Goal: Task Accomplishment & Management: Use online tool/utility

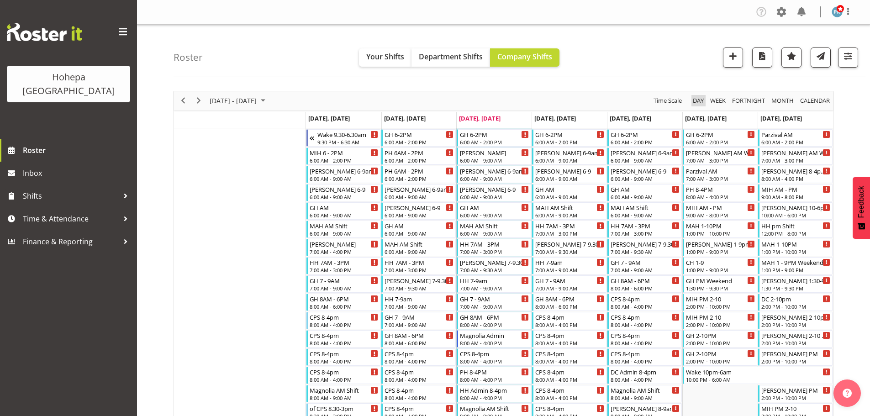
click at [697, 101] on span "Day" at bounding box center [698, 100] width 13 height 11
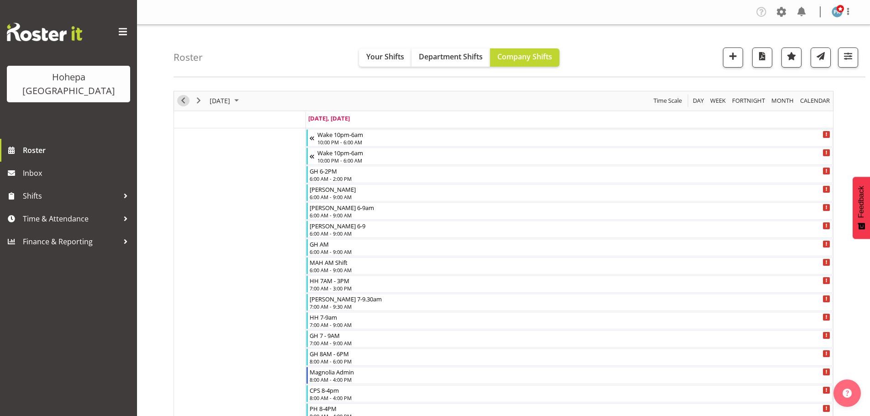
click at [183, 103] on span "Previous" at bounding box center [183, 100] width 11 height 11
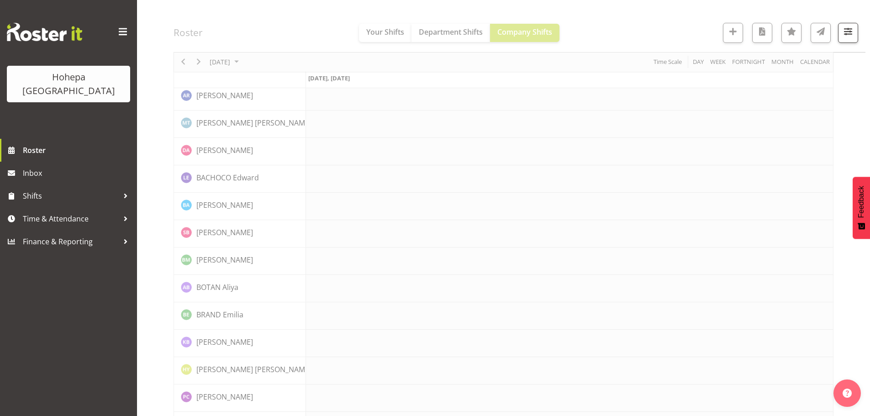
scroll to position [137, 0]
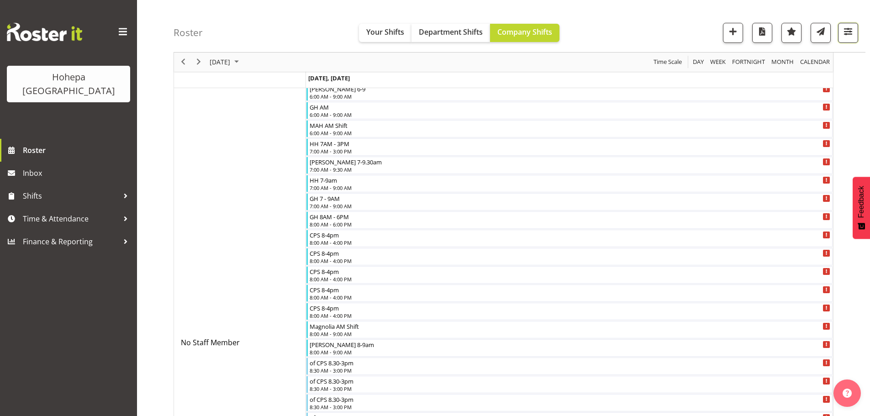
click at [848, 27] on span "button" at bounding box center [848, 32] width 12 height 12
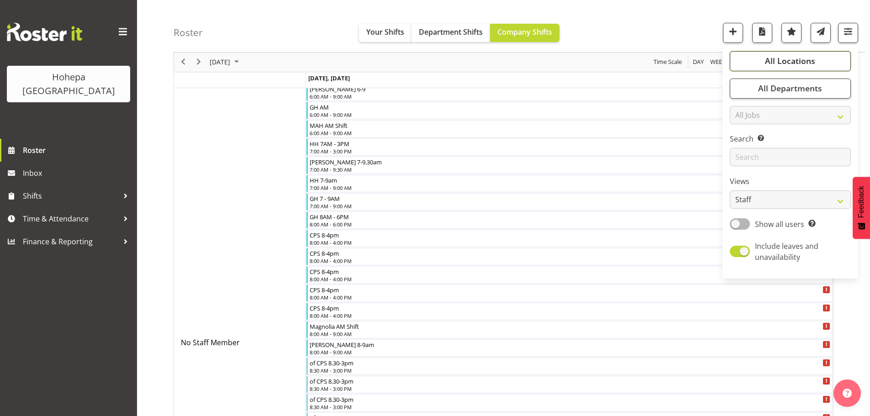
click at [787, 61] on span "All Locations" at bounding box center [790, 61] width 50 height 11
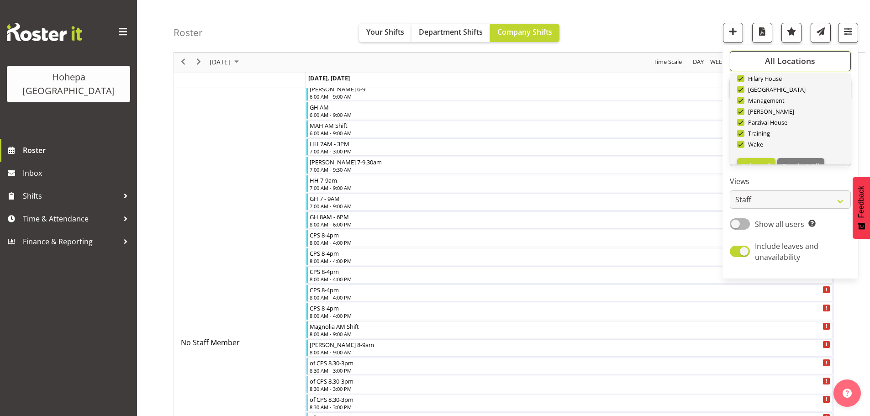
scroll to position [88, 0]
click at [797, 150] on span "Deselect All" at bounding box center [800, 149] width 37 height 9
checkbox input "false"
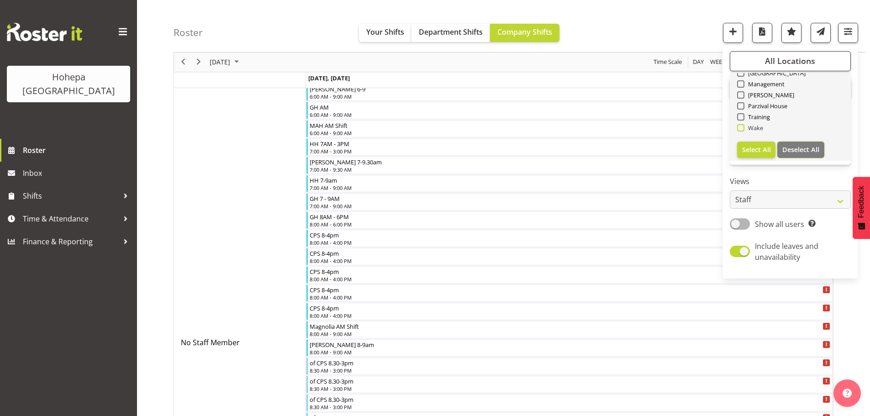
checkbox input "false"
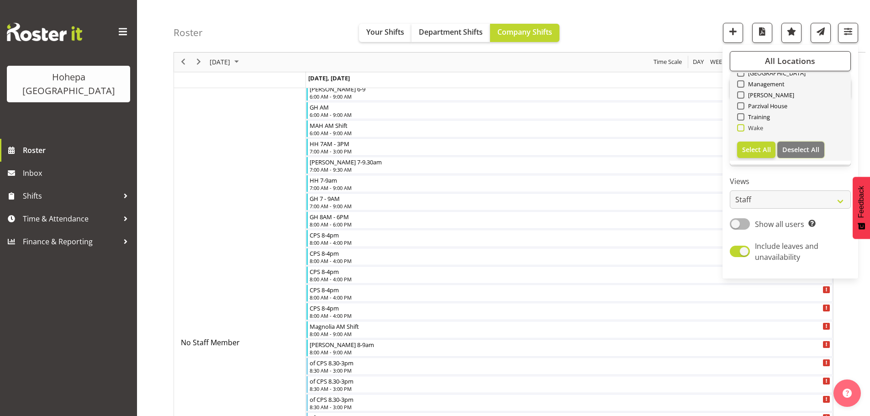
checkbox input "false"
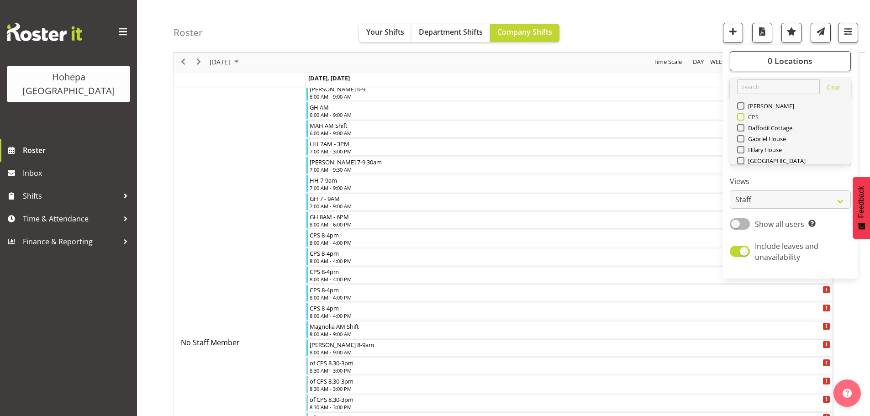
click at [743, 116] on span at bounding box center [740, 116] width 7 height 7
click at [743, 116] on input "CPS" at bounding box center [740, 117] width 6 height 6
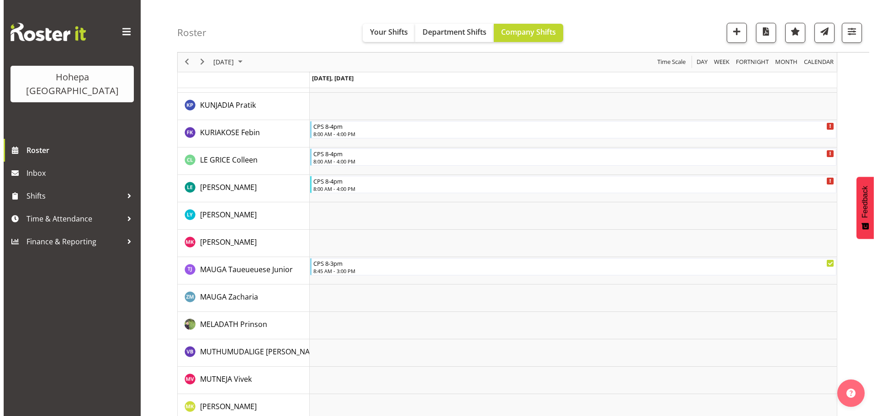
scroll to position [685, 0]
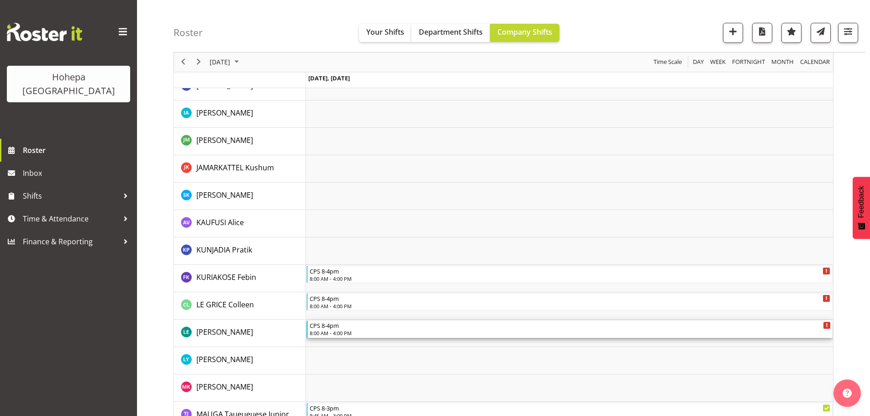
click at [333, 333] on div "8:00 AM - 4:00 PM" at bounding box center [570, 332] width 521 height 7
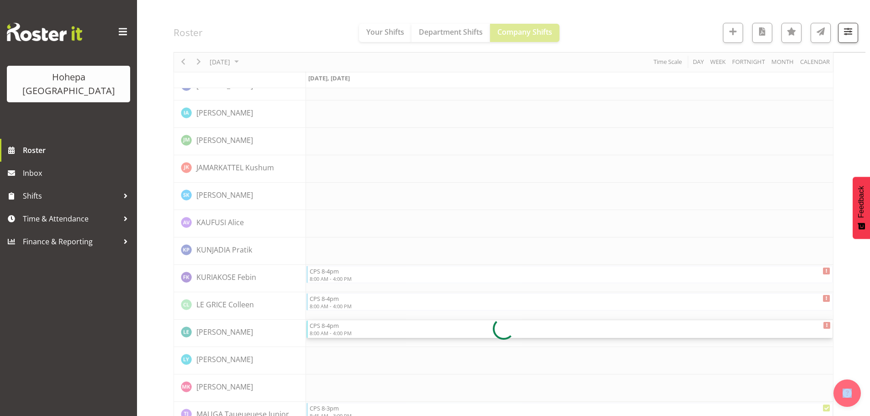
click at [333, 333] on div at bounding box center [504, 329] width 660 height 1846
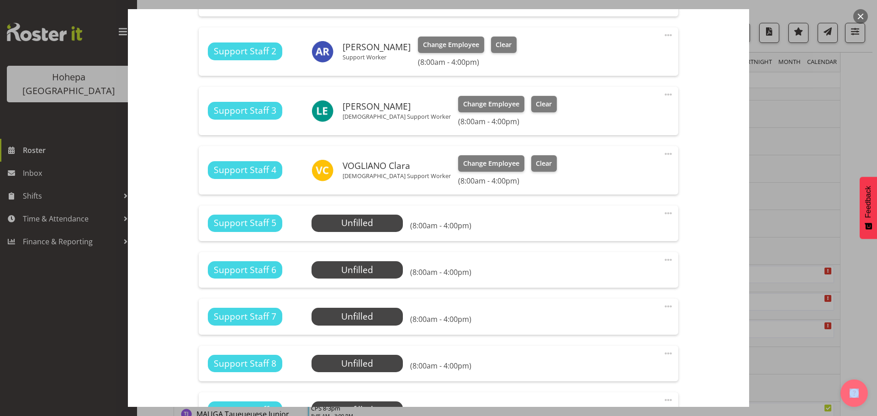
scroll to position [548, 0]
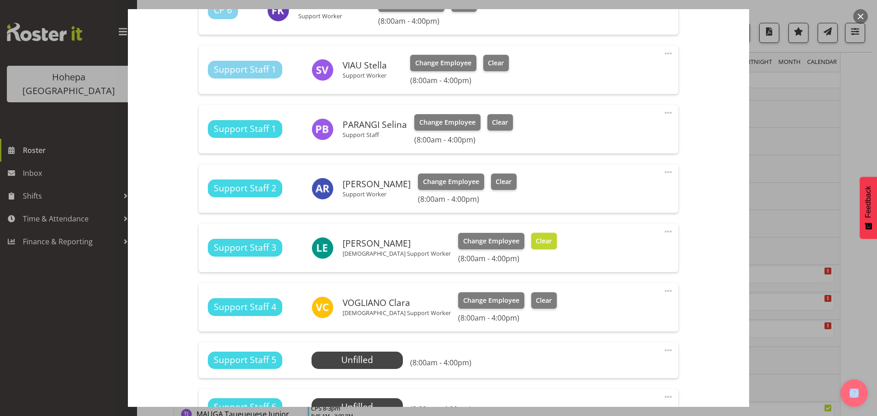
click at [536, 241] on span "Clear" at bounding box center [544, 241] width 16 height 10
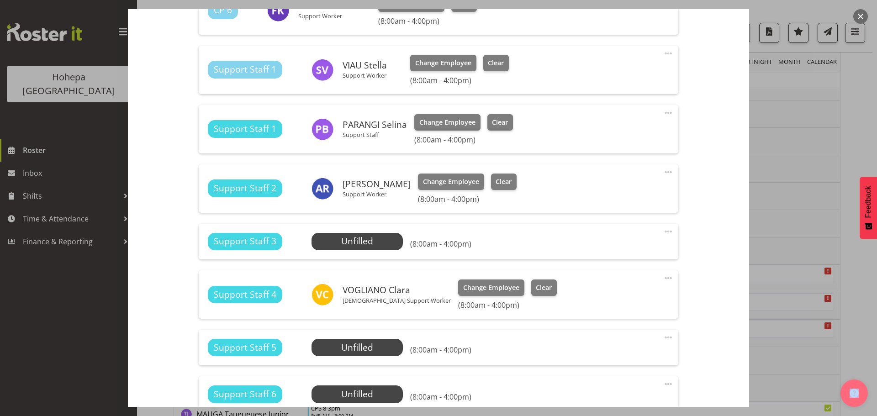
scroll to position [817, 0]
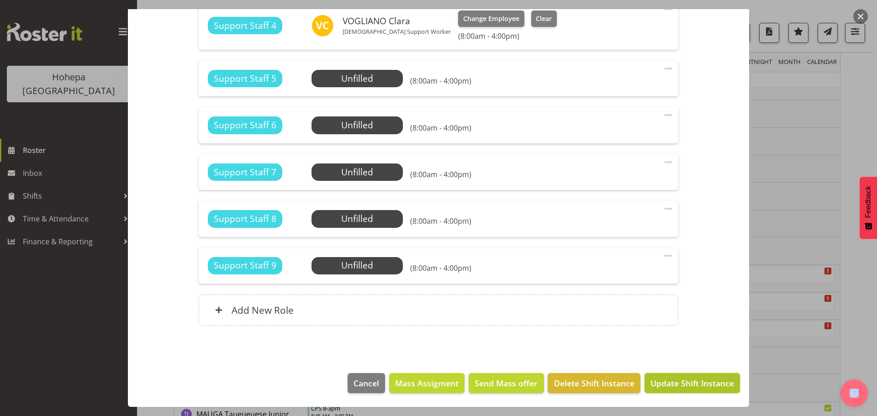
click at [658, 382] on span "Update Shift Instance" at bounding box center [692, 383] width 84 height 12
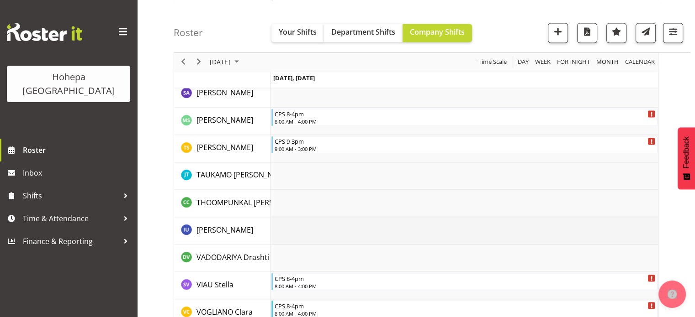
scroll to position [1271, 0]
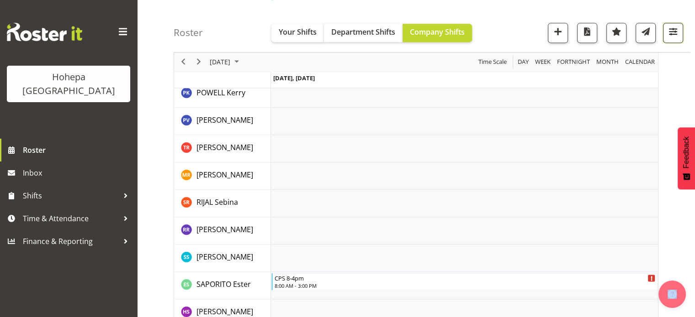
click at [665, 31] on button "button" at bounding box center [673, 33] width 20 height 20
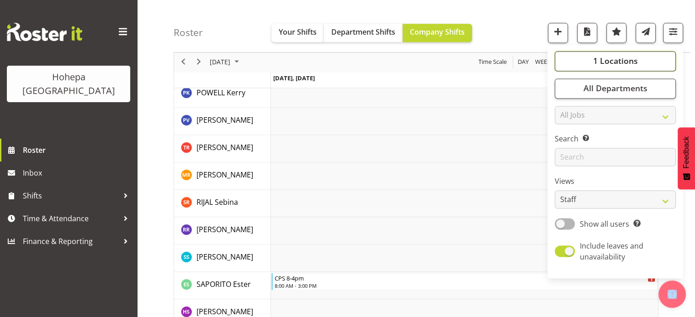
click at [628, 62] on span "1 Locations" at bounding box center [614, 61] width 45 height 11
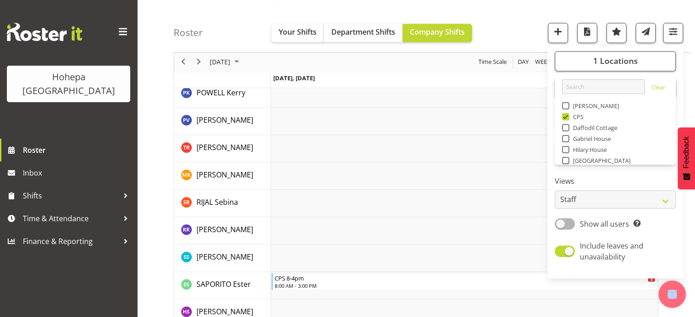
drag, startPoint x: 568, startPoint y: 115, endPoint x: 578, endPoint y: 128, distance: 16.0
click at [568, 115] on span at bounding box center [565, 116] width 7 height 7
click at [568, 115] on input "CPS" at bounding box center [565, 117] width 6 height 6
checkbox input "false"
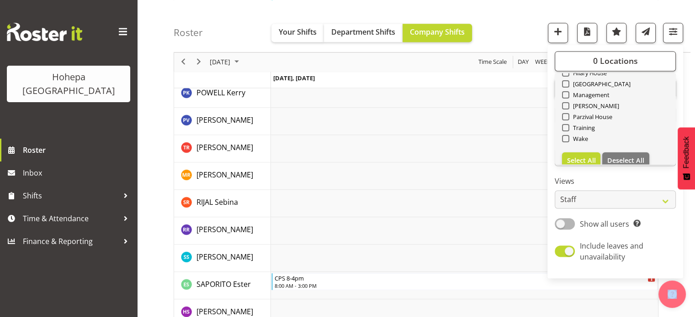
scroll to position [88, 0]
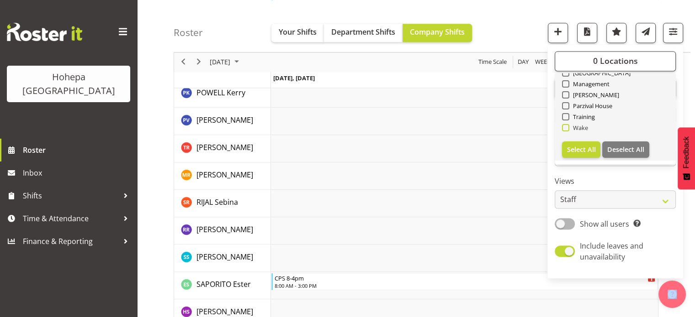
click at [567, 128] on span at bounding box center [565, 127] width 7 height 7
click at [567, 128] on input "Wake" at bounding box center [565, 128] width 6 height 6
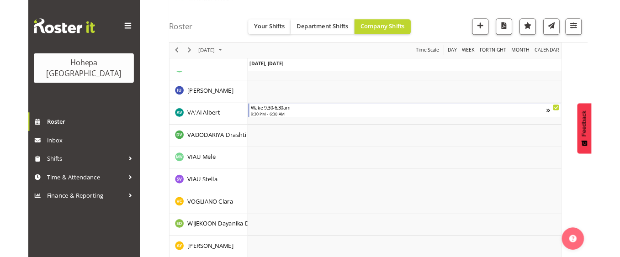
scroll to position [2192, 0]
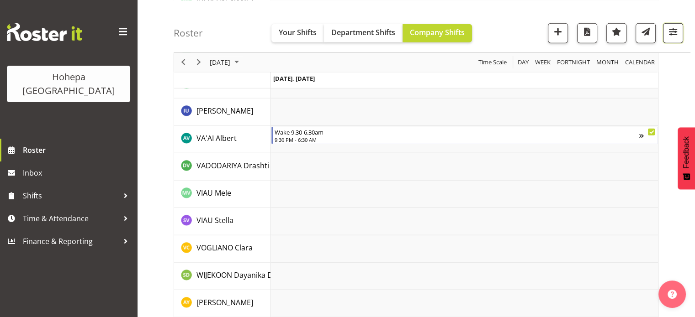
click at [674, 32] on span "button" at bounding box center [673, 32] width 12 height 12
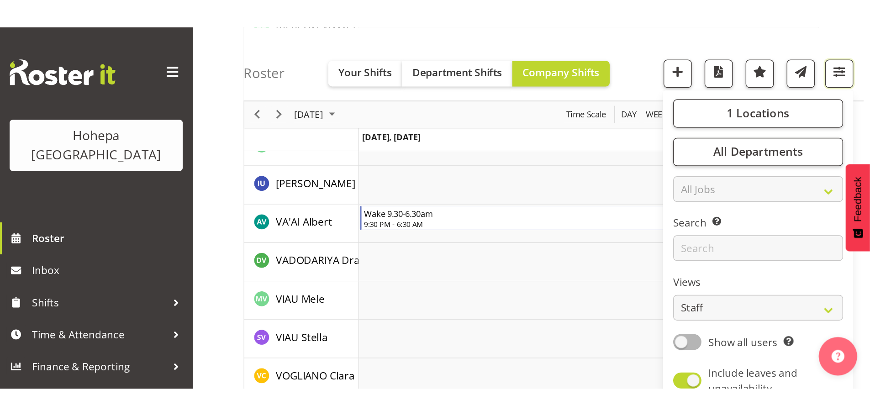
scroll to position [2128, 0]
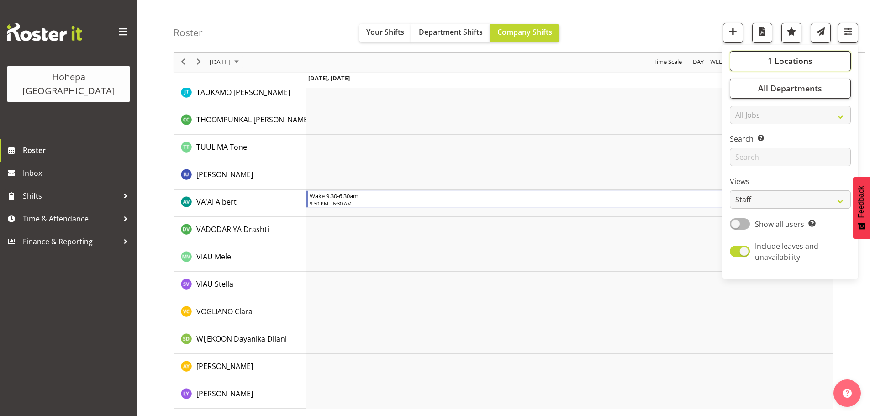
click at [789, 61] on span "1 Locations" at bounding box center [790, 61] width 45 height 11
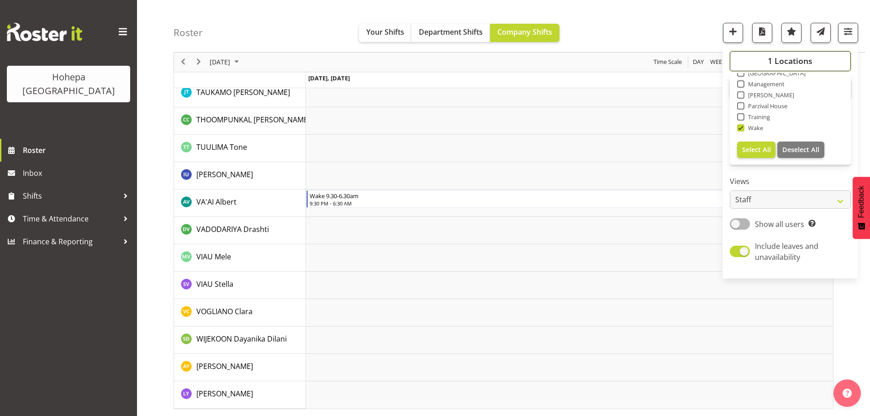
scroll to position [88, 0]
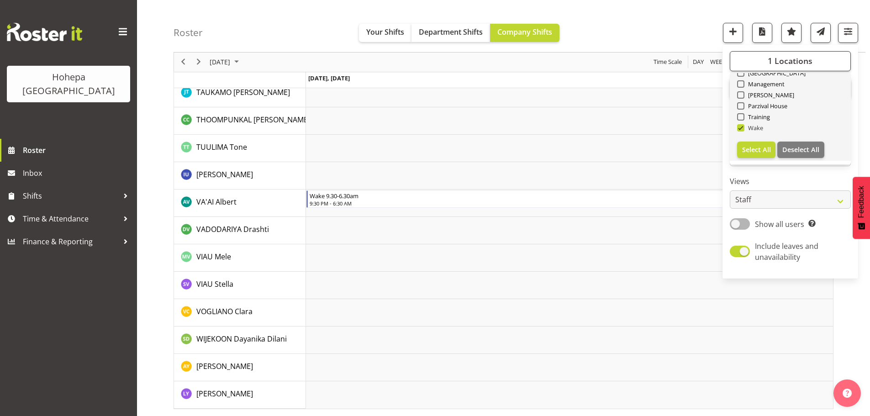
click at [741, 127] on span at bounding box center [740, 127] width 7 height 7
click at [741, 127] on input "Wake" at bounding box center [740, 128] width 6 height 6
checkbox input "false"
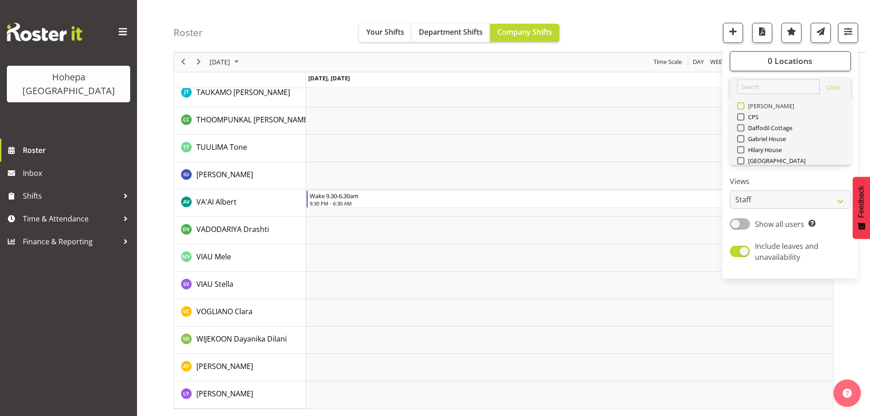
click at [740, 106] on span at bounding box center [740, 105] width 7 height 7
click at [740, 106] on input "[PERSON_NAME]" at bounding box center [740, 106] width 6 height 6
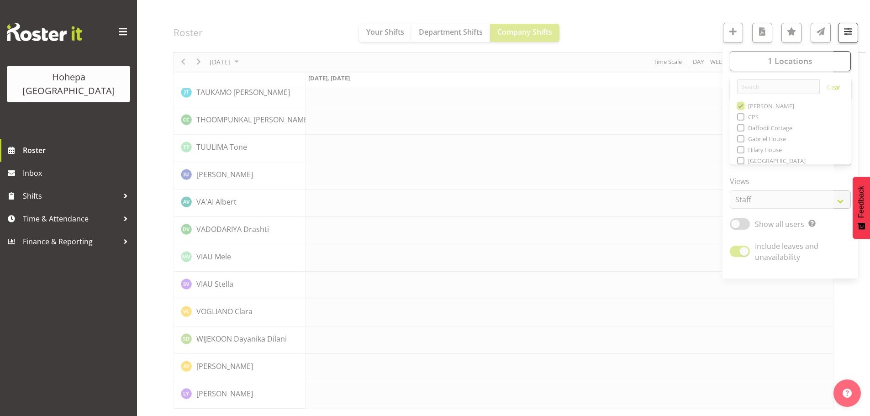
scroll to position [2021, 0]
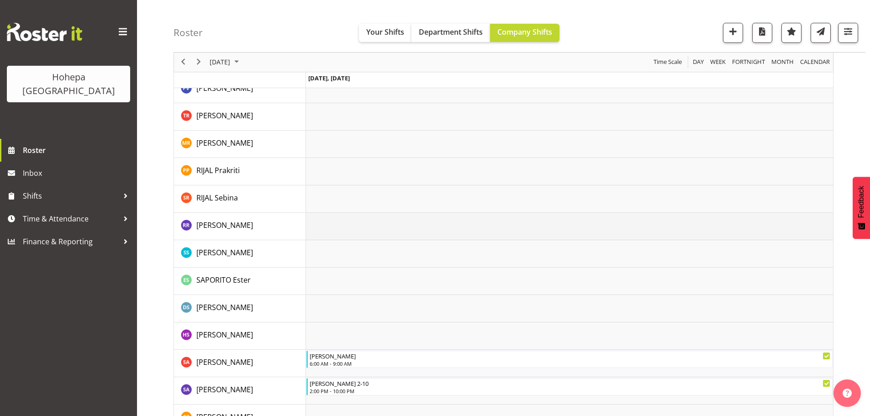
scroll to position [1370, 0]
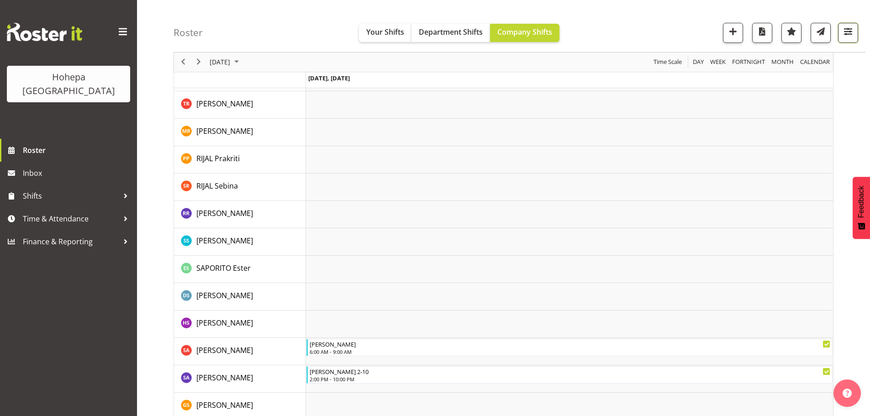
click at [848, 32] on span "button" at bounding box center [848, 32] width 12 height 12
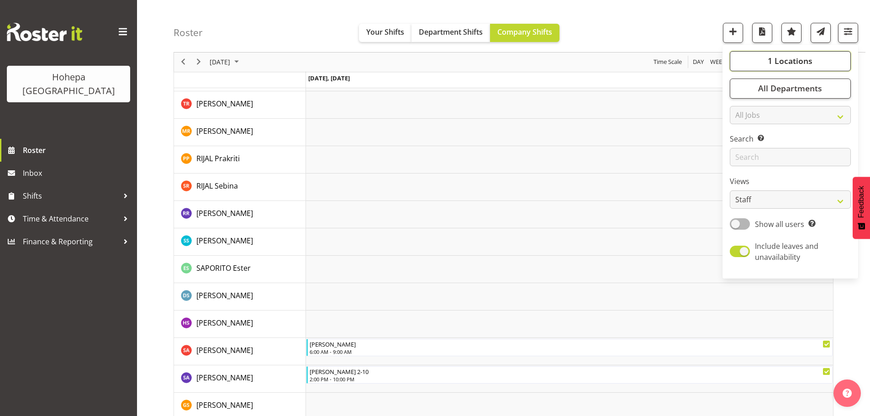
click at [779, 62] on span "1 Locations" at bounding box center [790, 61] width 45 height 11
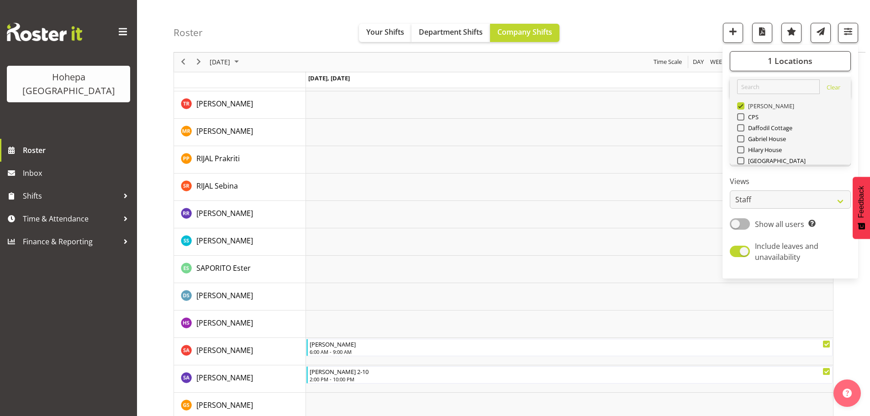
click at [743, 107] on span at bounding box center [740, 105] width 7 height 7
click at [743, 107] on input "[PERSON_NAME]" at bounding box center [740, 106] width 6 height 6
checkbox input "false"
click at [741, 161] on span at bounding box center [740, 160] width 7 height 7
click at [741, 161] on input "[GEOGRAPHIC_DATA]" at bounding box center [740, 161] width 6 height 6
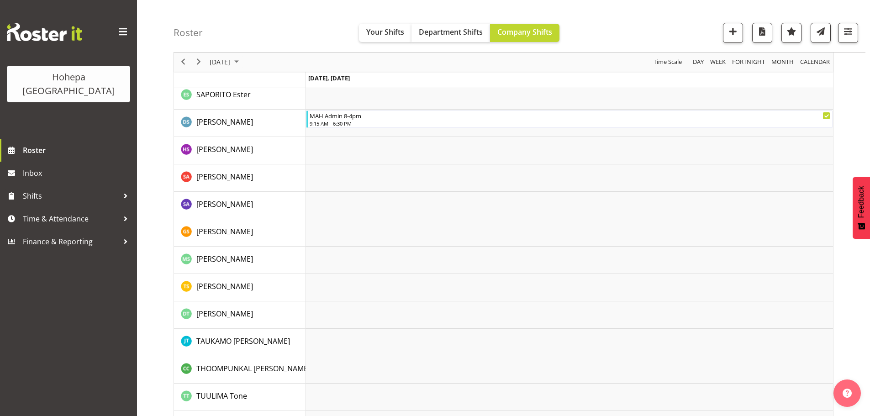
scroll to position [1781, 0]
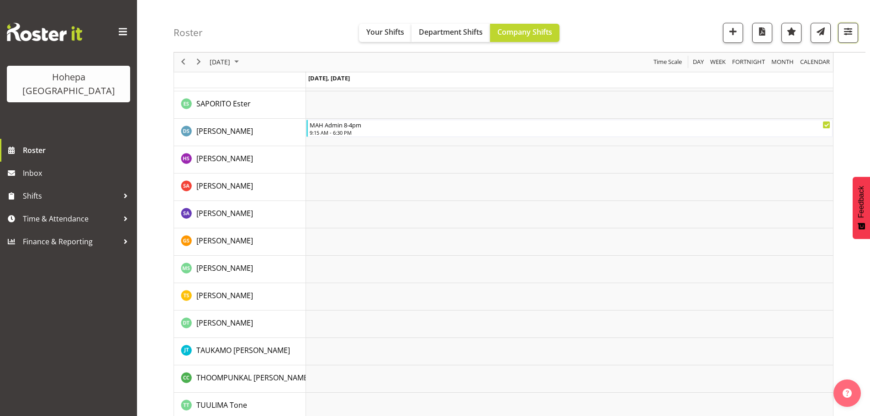
click at [850, 32] on span "button" at bounding box center [848, 32] width 12 height 12
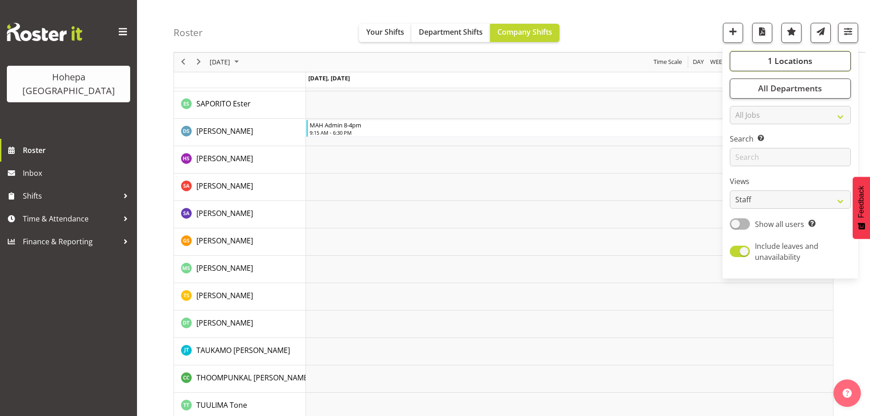
click at [792, 57] on span "1 Locations" at bounding box center [790, 61] width 45 height 11
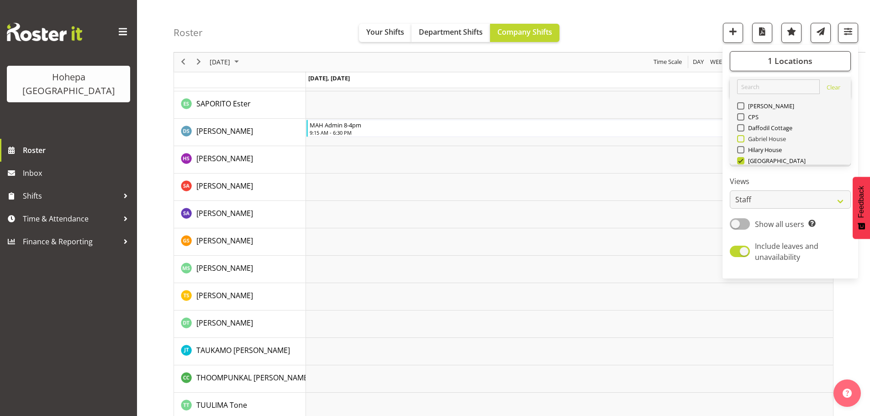
drag, startPoint x: 742, startPoint y: 159, endPoint x: 763, endPoint y: 142, distance: 26.3
click at [742, 159] on span at bounding box center [740, 160] width 7 height 7
click at [742, 159] on input "[GEOGRAPHIC_DATA]" at bounding box center [740, 161] width 6 height 6
checkbox input "false"
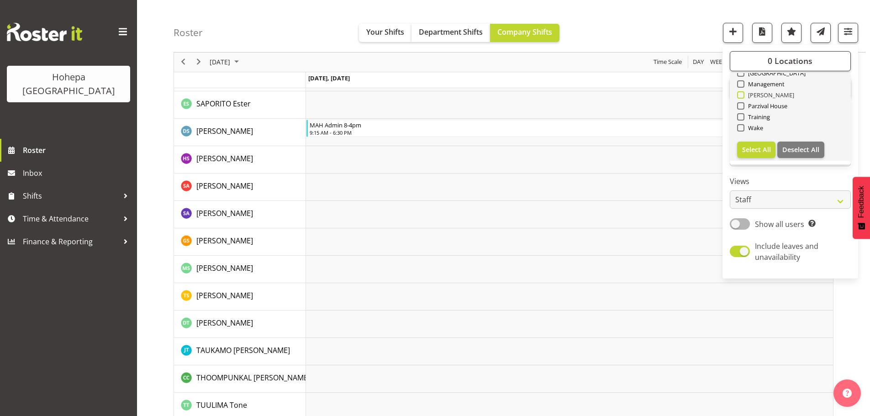
click at [742, 95] on span at bounding box center [740, 94] width 7 height 7
click at [742, 95] on input "[PERSON_NAME]" at bounding box center [740, 95] width 6 height 6
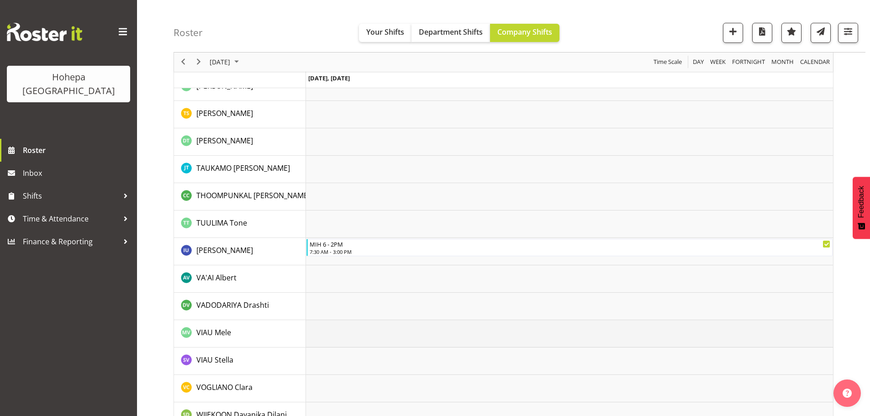
scroll to position [1929, 0]
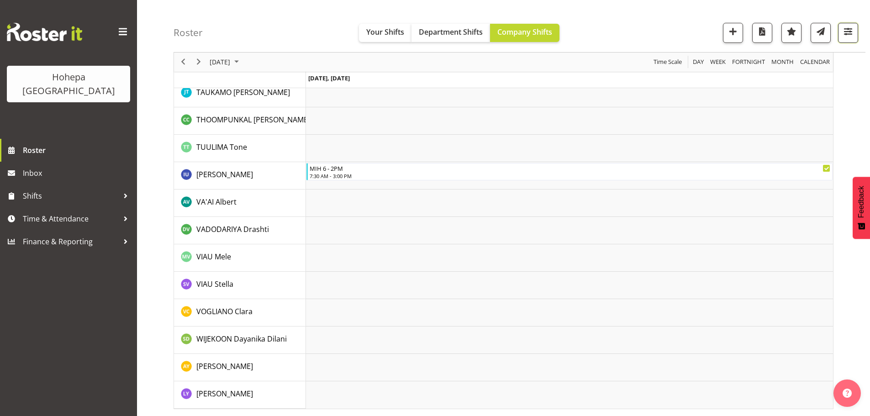
click at [847, 35] on span "button" at bounding box center [848, 32] width 12 height 12
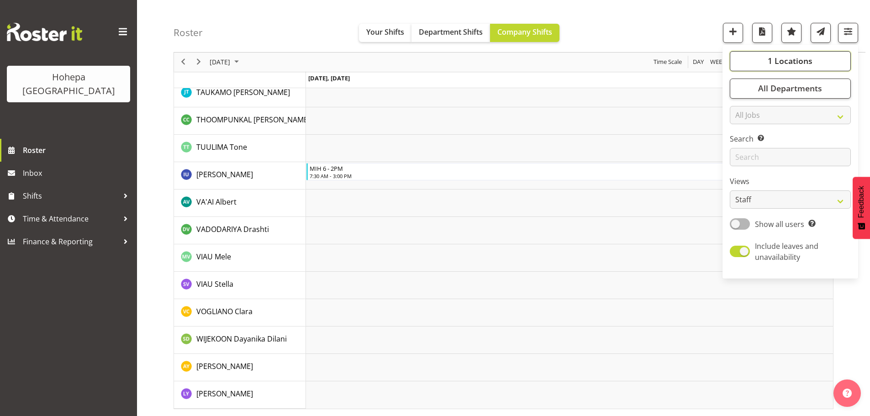
click at [779, 61] on span "1 Locations" at bounding box center [790, 61] width 45 height 11
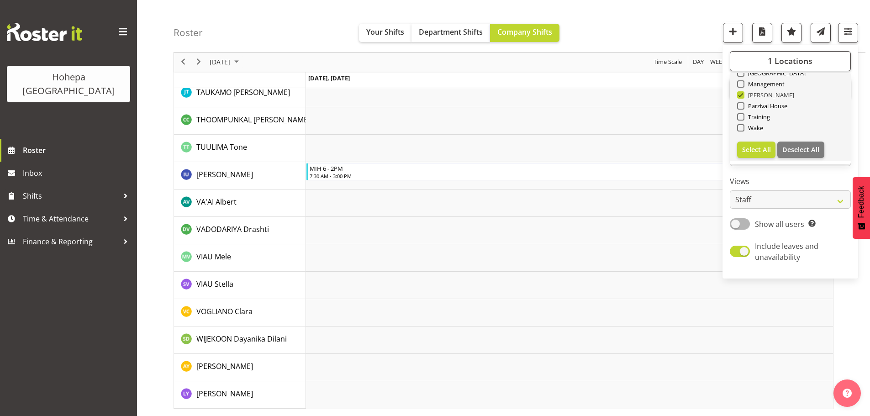
click at [745, 95] on span "[PERSON_NAME]" at bounding box center [769, 94] width 50 height 7
click at [743, 95] on input "[PERSON_NAME]" at bounding box center [740, 95] width 6 height 6
checkbox input "false"
click at [744, 108] on span at bounding box center [740, 105] width 7 height 7
click at [743, 108] on input "Parzival House" at bounding box center [740, 106] width 6 height 6
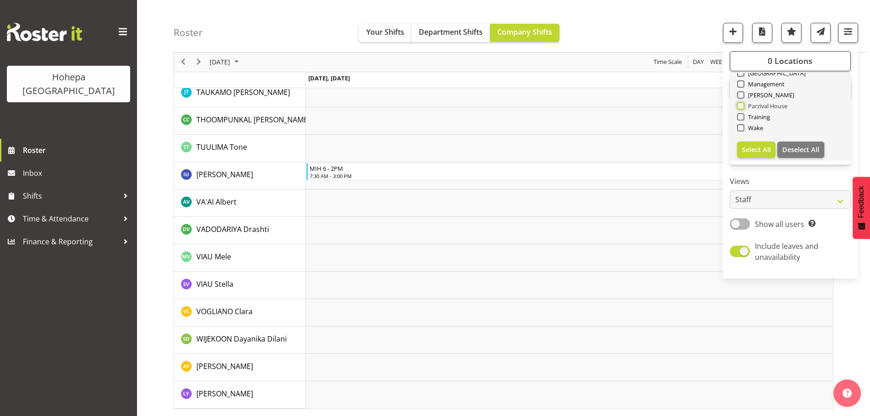
checkbox input "true"
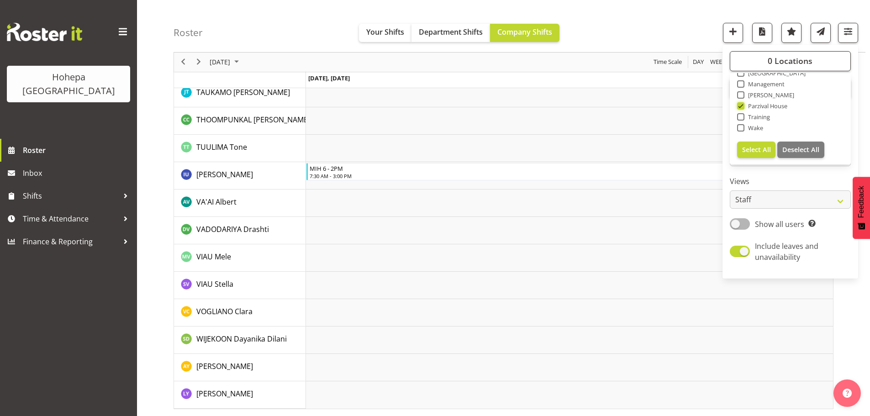
scroll to position [1857, 0]
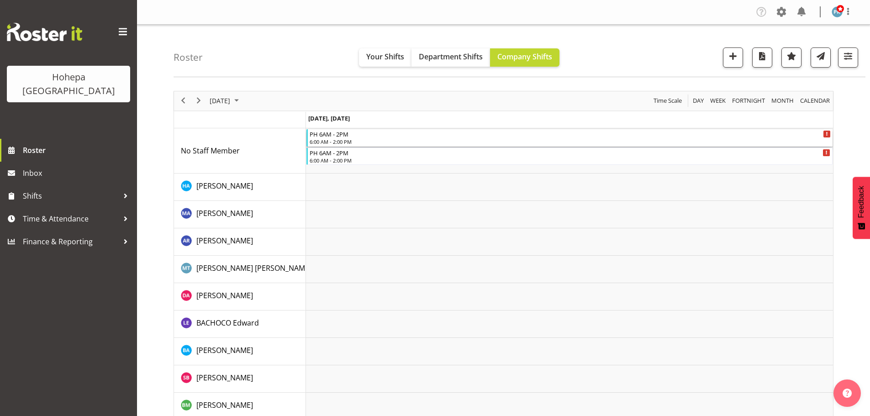
click at [317, 137] on div "PH 6AM - 2PM" at bounding box center [570, 133] width 521 height 9
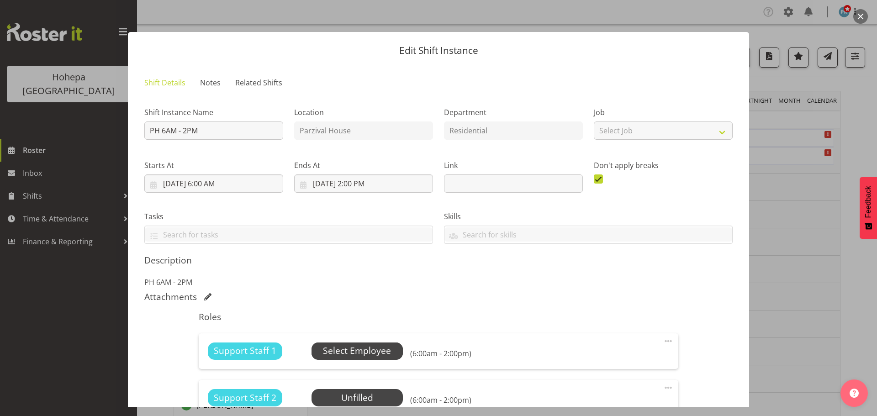
click at [385, 350] on span "Select Employee" at bounding box center [357, 350] width 68 height 13
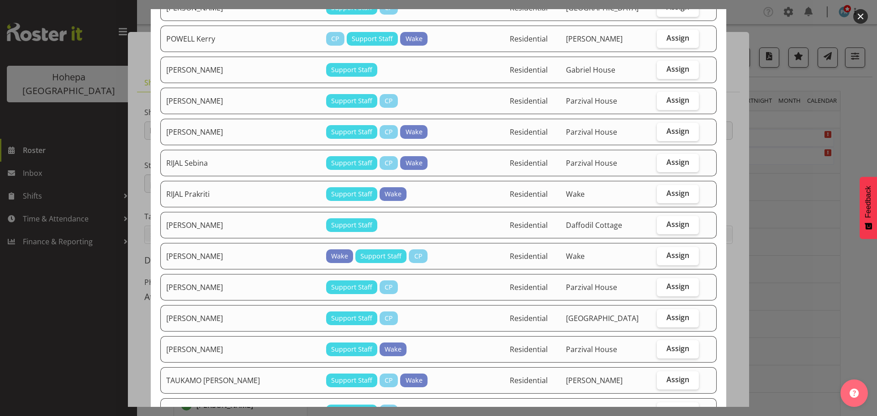
scroll to position [959, 0]
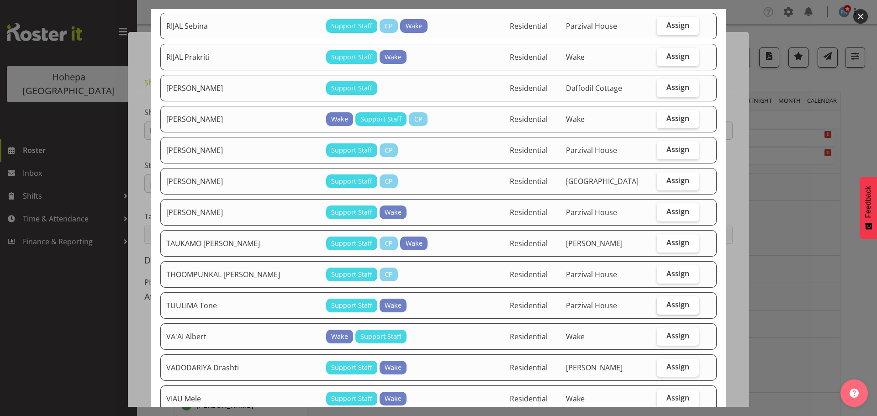
click at [666, 304] on span "Assign" at bounding box center [677, 304] width 23 height 9
click at [663, 304] on input "Assign" at bounding box center [660, 305] width 6 height 6
checkbox input "true"
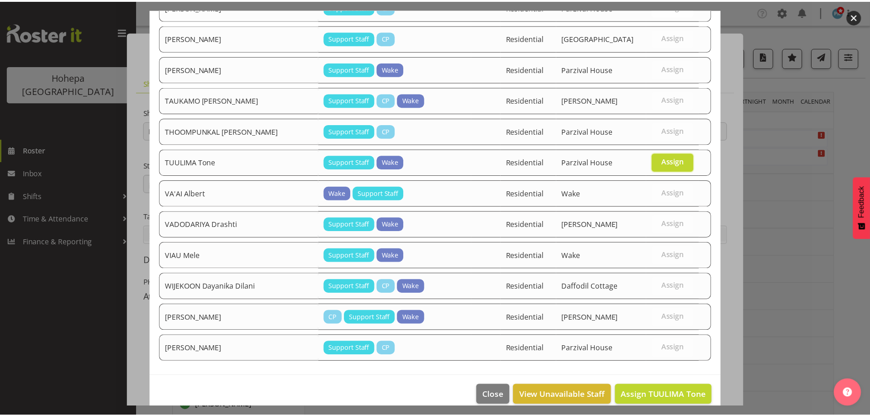
scroll to position [1114, 0]
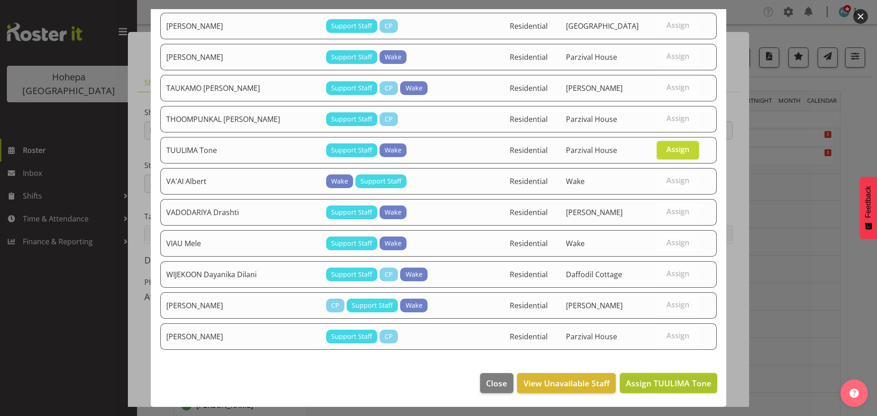
click at [644, 381] on span "Assign TUULIMA Tone" at bounding box center [668, 383] width 85 height 11
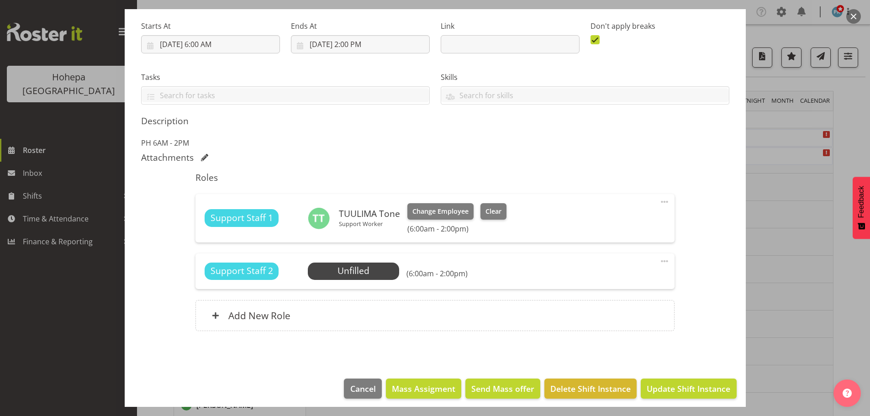
scroll to position [145, 0]
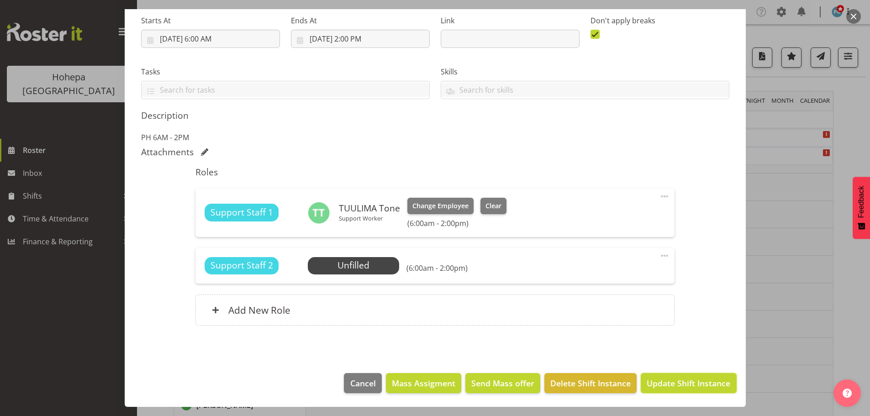
drag, startPoint x: 669, startPoint y: 382, endPoint x: 678, endPoint y: 380, distance: 9.4
click at [669, 382] on span "Update Shift Instance" at bounding box center [689, 383] width 84 height 12
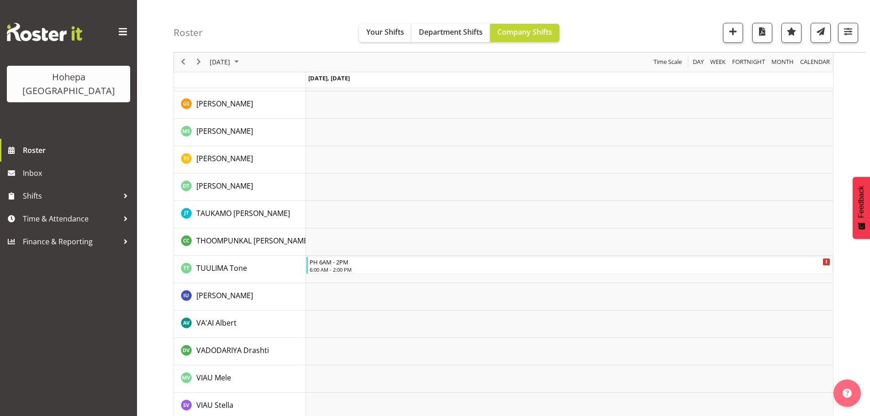
scroll to position [2021, 0]
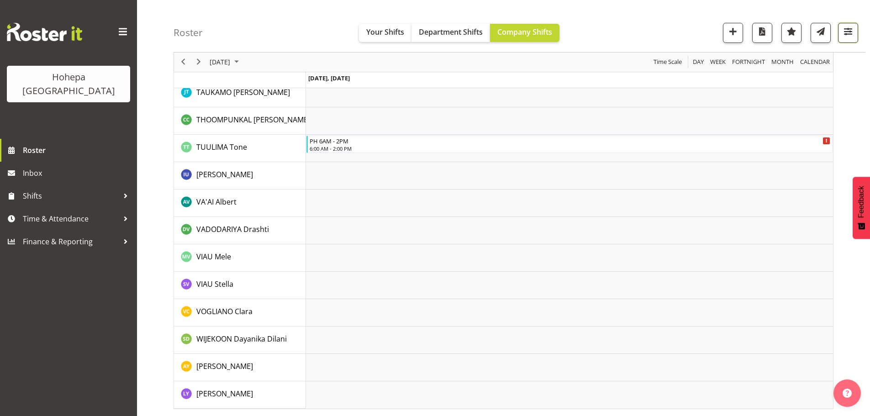
click at [844, 28] on span "button" at bounding box center [848, 32] width 12 height 12
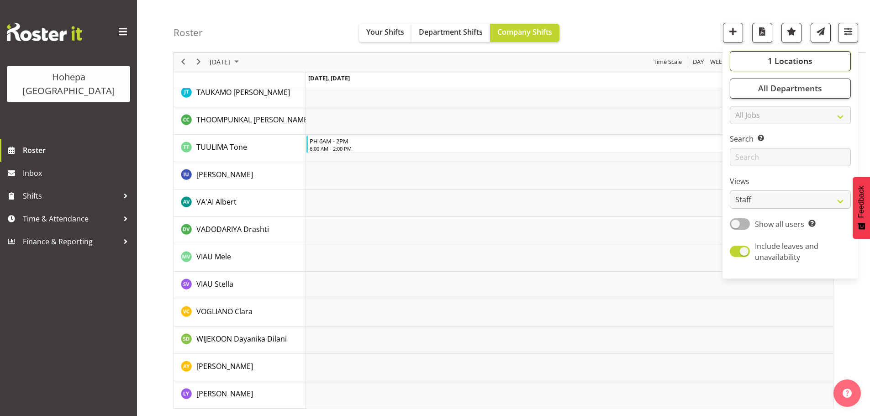
click at [788, 62] on span "1 Locations" at bounding box center [790, 61] width 45 height 11
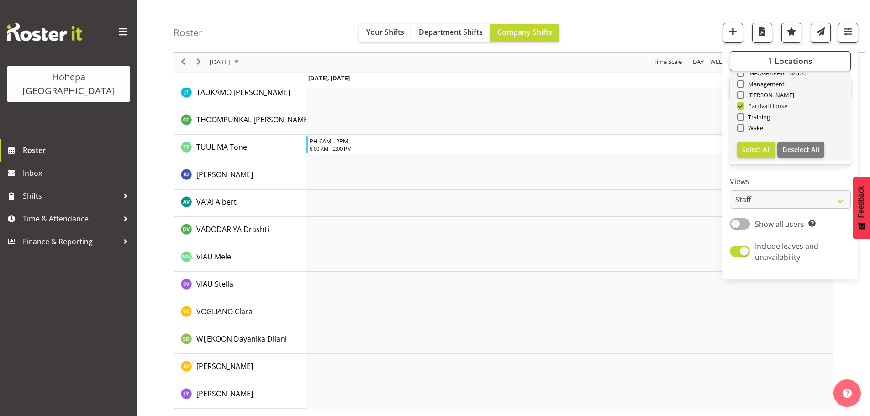
click at [742, 105] on span at bounding box center [740, 105] width 7 height 7
click at [742, 105] on input "Parzival House" at bounding box center [740, 106] width 6 height 6
checkbox input "false"
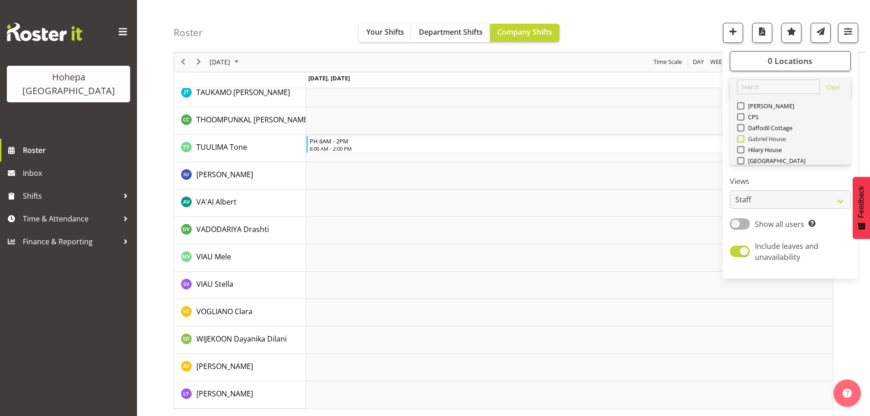
click at [738, 138] on span at bounding box center [740, 138] width 7 height 7
click at [738, 138] on input "Gabriel House" at bounding box center [740, 139] width 6 height 6
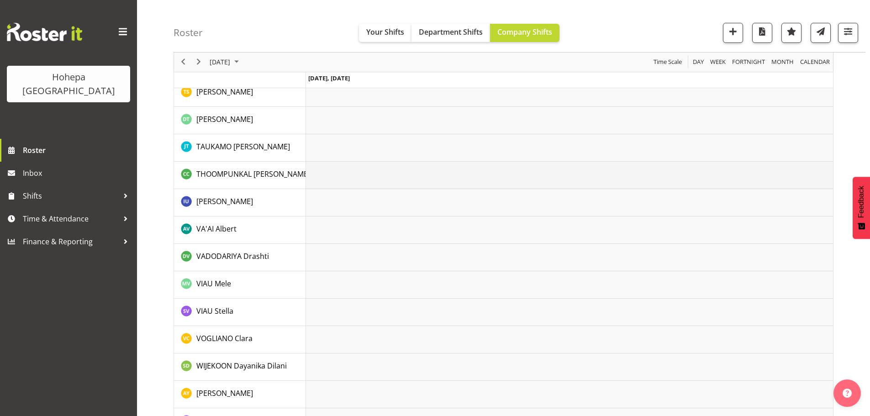
scroll to position [1993, 0]
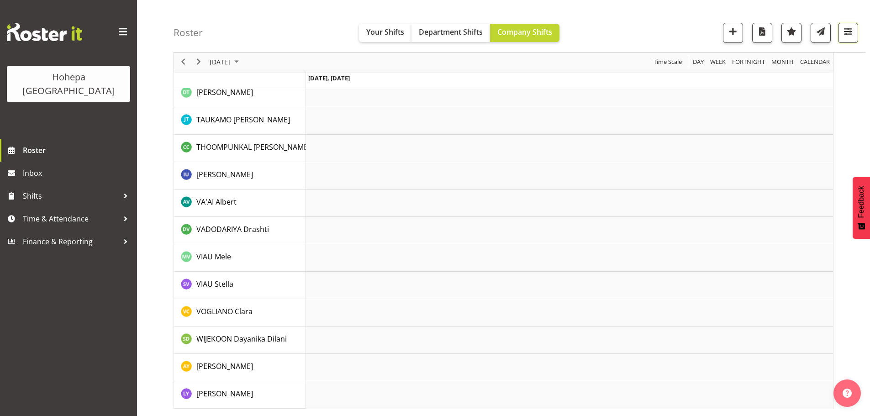
click at [849, 32] on span "button" at bounding box center [848, 32] width 12 height 12
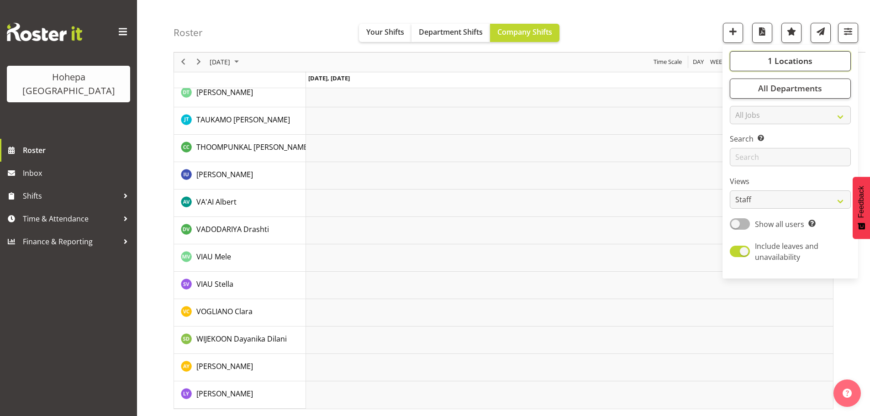
click at [792, 58] on span "1 Locations" at bounding box center [790, 61] width 45 height 11
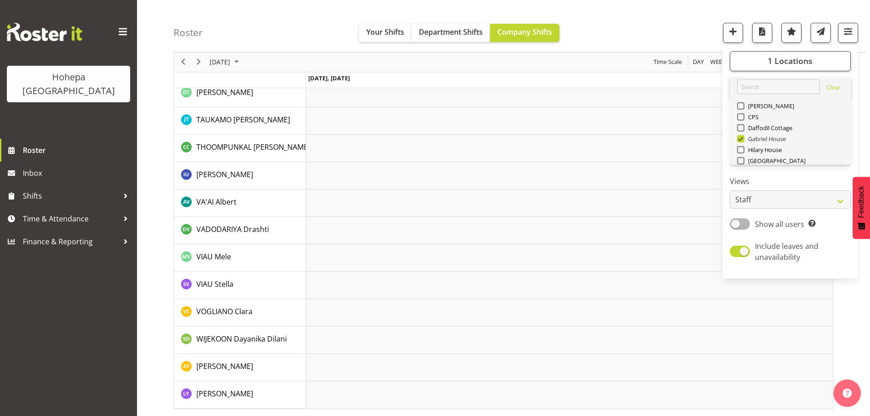
click at [741, 137] on span at bounding box center [740, 138] width 7 height 7
click at [741, 137] on input "Gabriel House" at bounding box center [740, 139] width 6 height 6
checkbox input "false"
click at [743, 151] on span at bounding box center [740, 149] width 7 height 7
click at [743, 151] on input "Hilary House" at bounding box center [740, 150] width 6 height 6
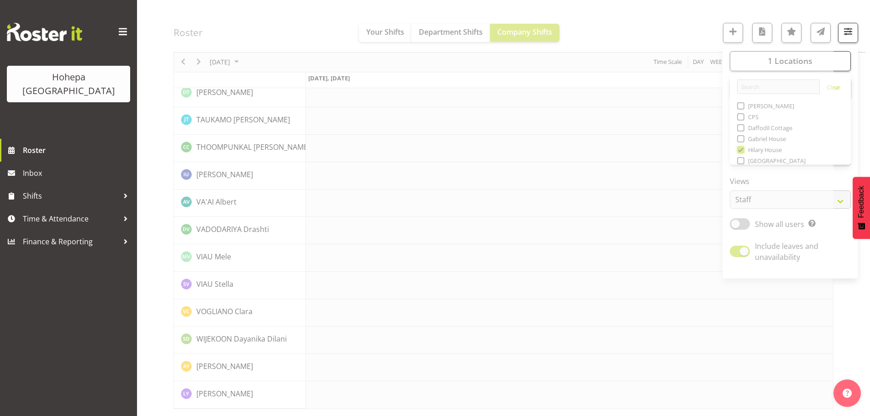
scroll to position [1829, 0]
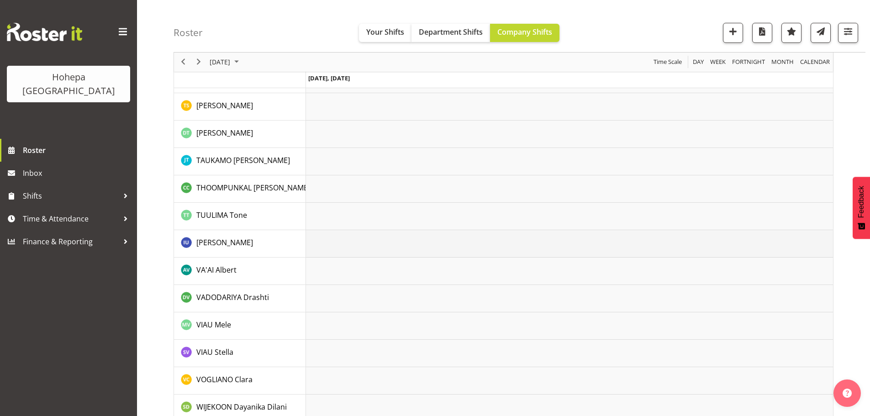
scroll to position [2094, 0]
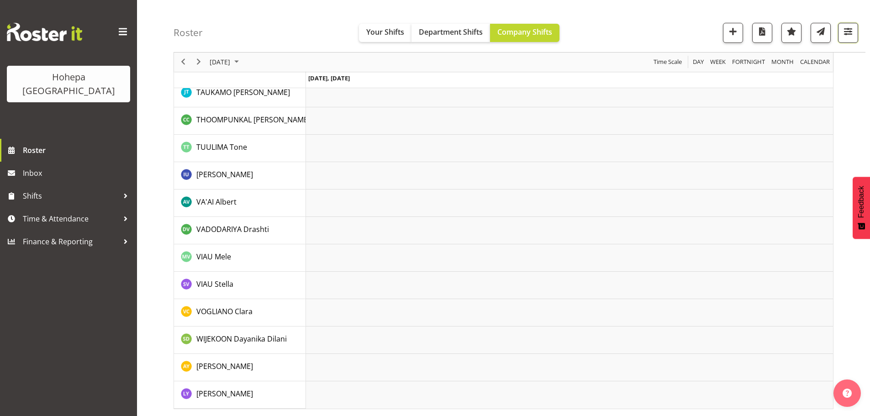
click at [846, 30] on span "button" at bounding box center [848, 32] width 12 height 12
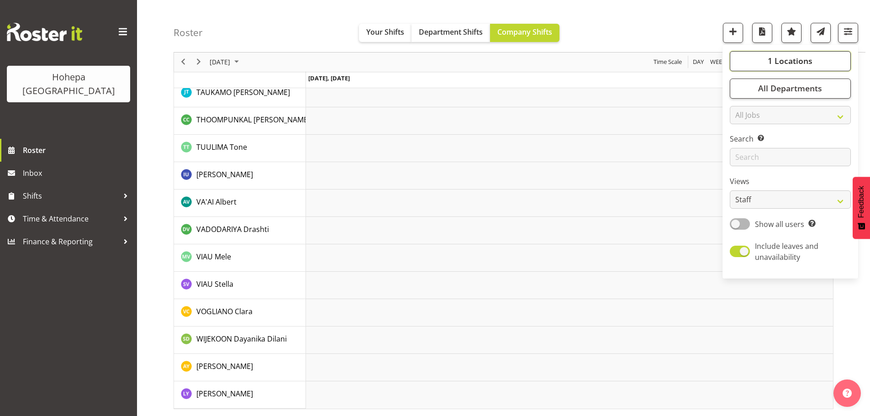
click at [784, 59] on span "1 Locations" at bounding box center [790, 61] width 45 height 11
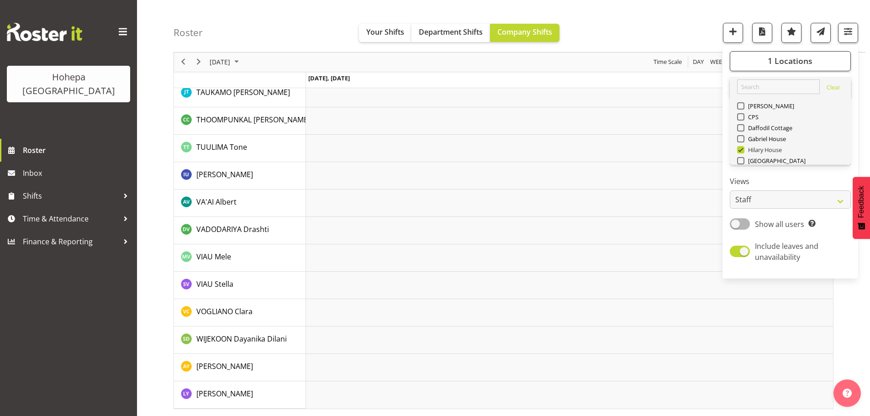
click at [740, 148] on span at bounding box center [740, 149] width 7 height 7
click at [740, 148] on input "Hilary House" at bounding box center [740, 150] width 6 height 6
checkbox input "false"
click at [740, 128] on span at bounding box center [740, 127] width 7 height 7
click at [740, 128] on input "Daffodil Cottage" at bounding box center [740, 128] width 6 height 6
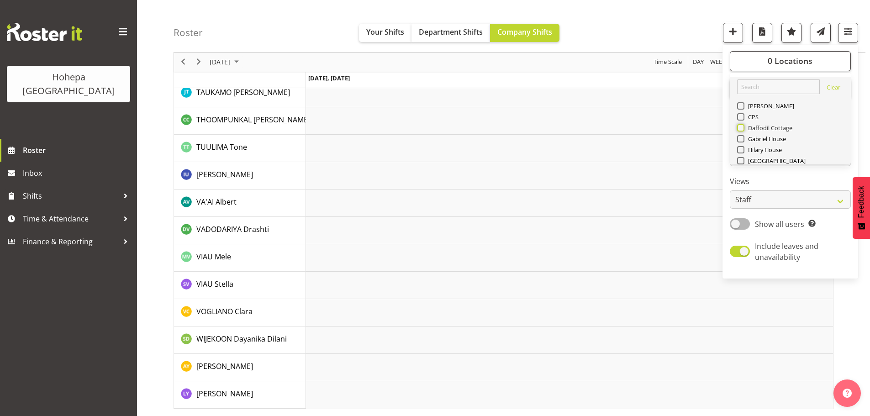
checkbox input "true"
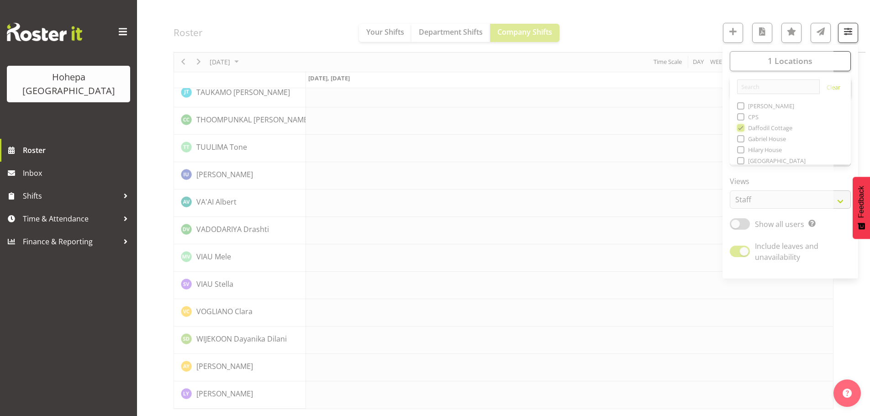
scroll to position [2021, 0]
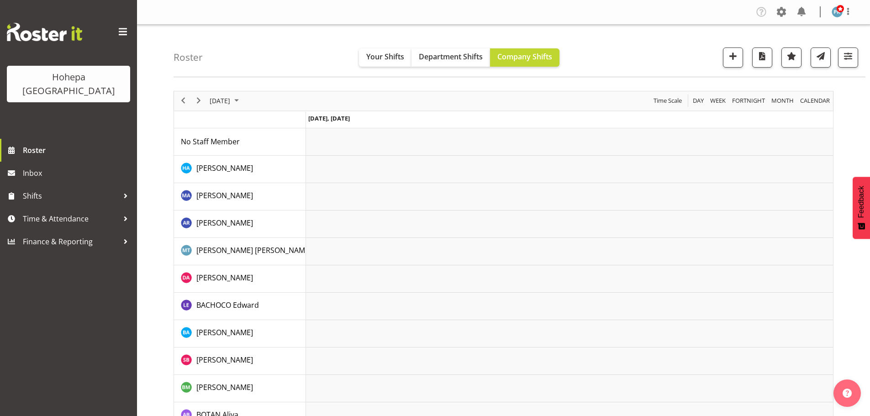
scroll to position [274, 0]
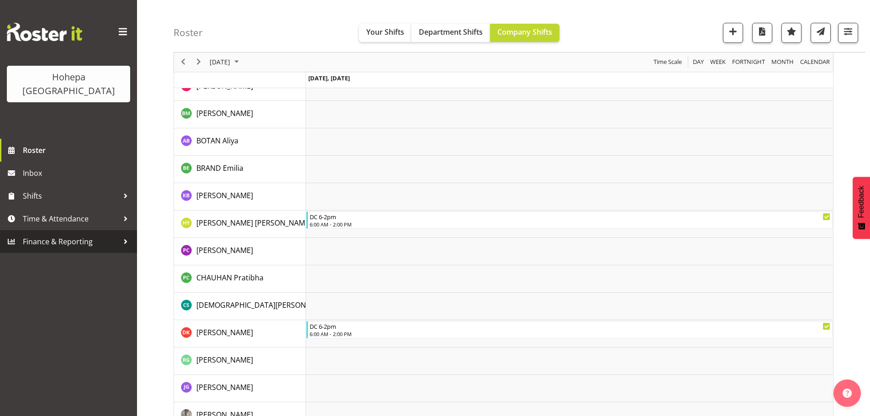
click at [55, 235] on span "Finance & Reporting" at bounding box center [71, 242] width 96 height 14
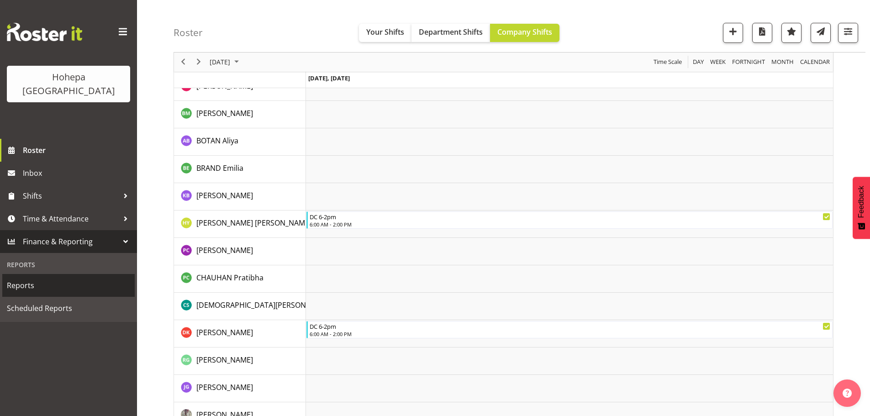
click at [35, 279] on span "Reports" at bounding box center [68, 286] width 123 height 14
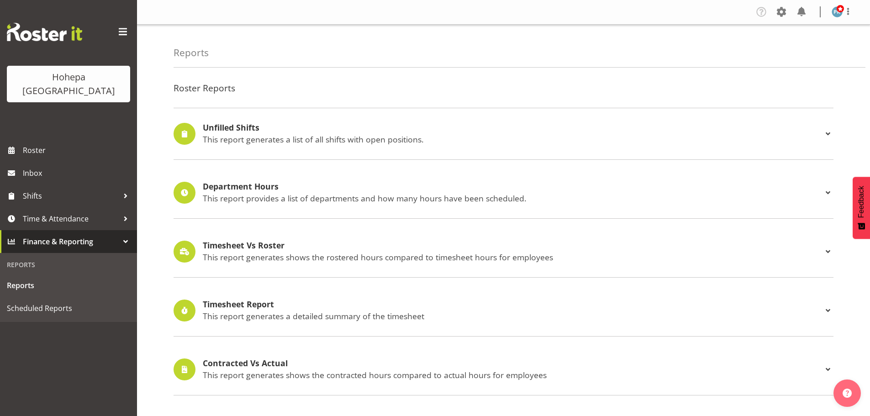
select select "7"
select select "2025"
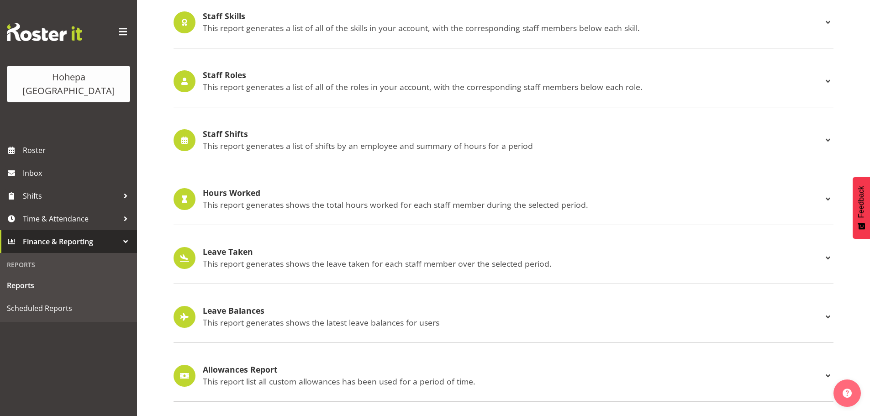
scroll to position [850, 0]
click at [265, 141] on p "This report generates a list of shifts by an employee and summary of hours for …" at bounding box center [513, 146] width 620 height 10
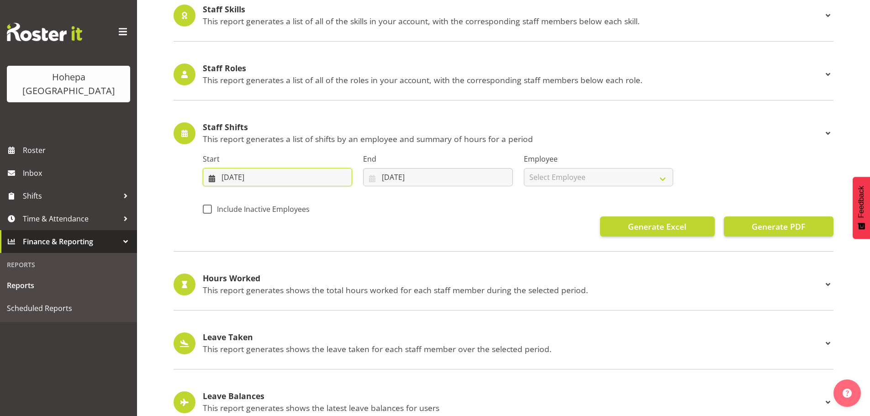
click at [236, 177] on input "[DATE]" at bounding box center [277, 177] width 149 height 18
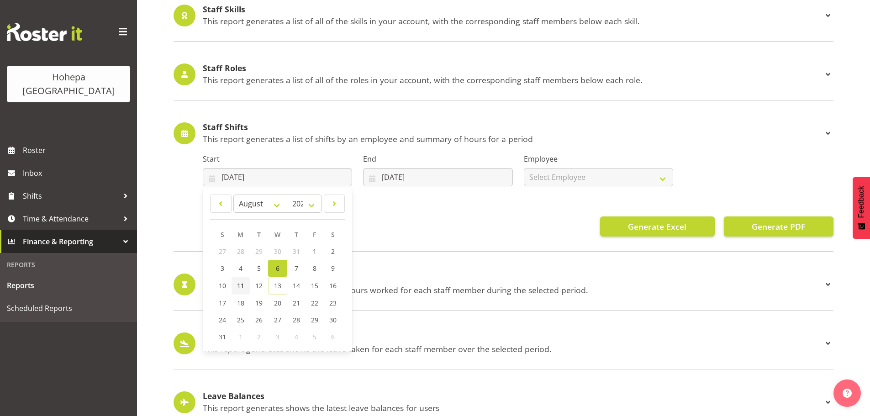
click at [239, 287] on span "11" at bounding box center [240, 285] width 7 height 9
type input "[DATE]"
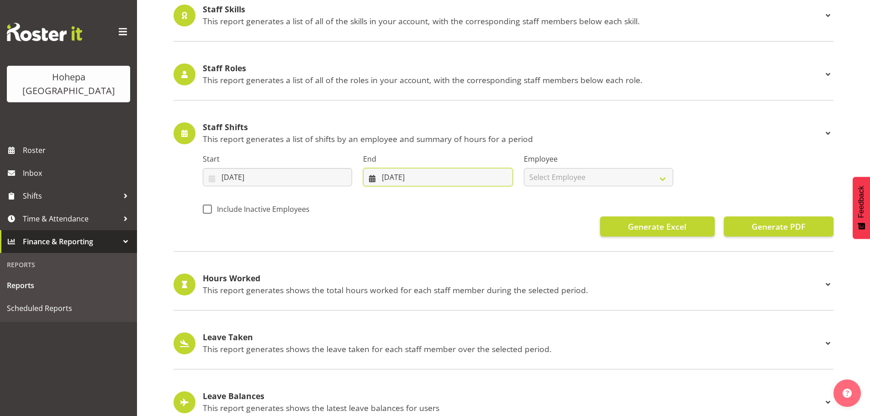
click at [397, 177] on input "[DATE]" at bounding box center [437, 177] width 149 height 18
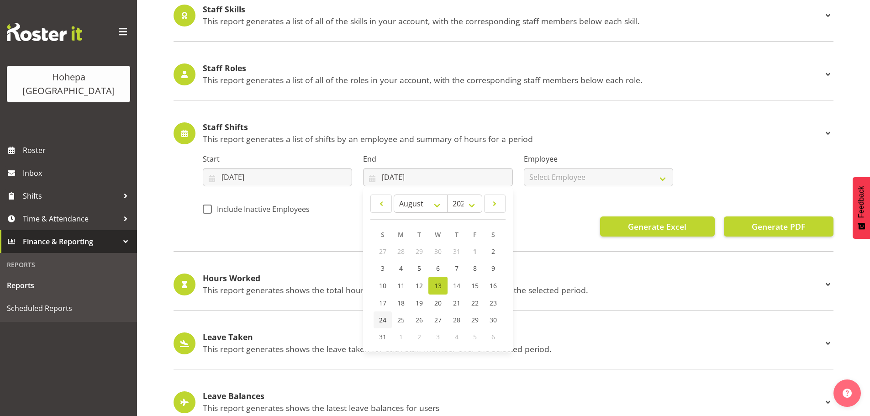
click at [382, 322] on span "24" at bounding box center [382, 320] width 7 height 9
type input "[DATE]"
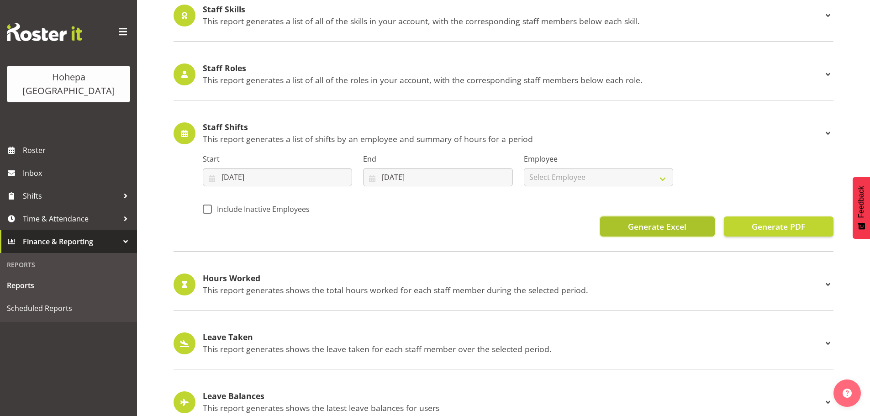
click at [654, 224] on span "Generate Excel" at bounding box center [657, 227] width 58 height 12
